Goal: Information Seeking & Learning: Learn about a topic

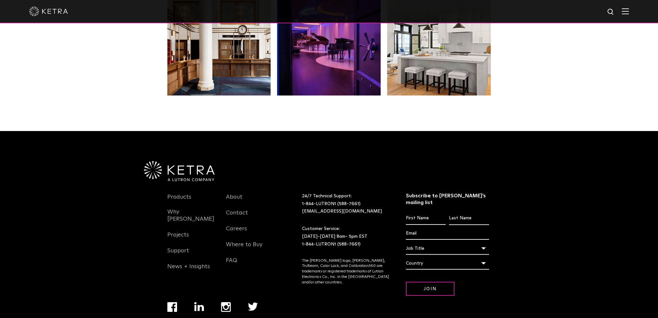
scroll to position [1359, 0]
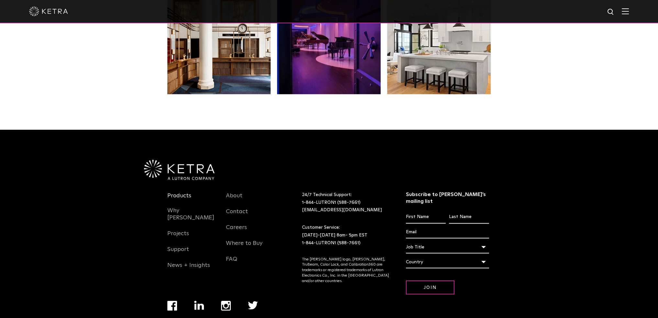
click at [176, 192] on link "Products" at bounding box center [179, 199] width 24 height 15
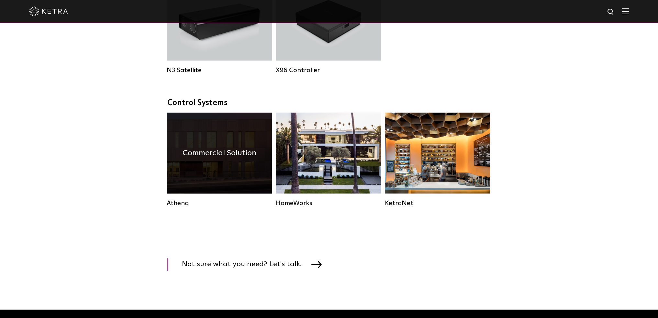
scroll to position [873, 0]
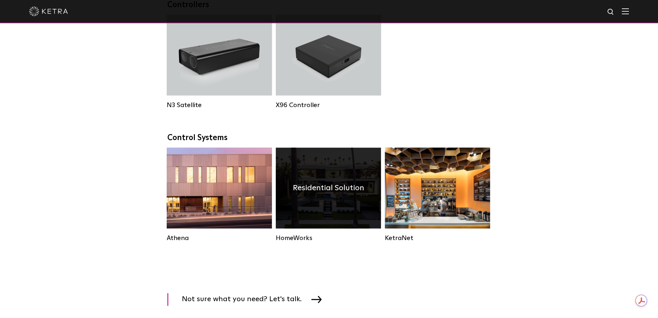
click at [326, 194] on h4 "Residential Solution" at bounding box center [328, 188] width 71 height 12
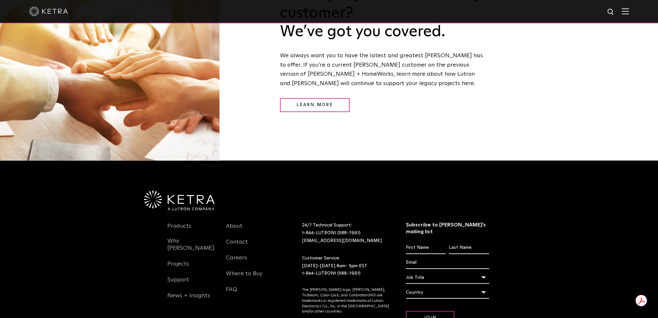
scroll to position [899, 0]
